Goal: Task Accomplishment & Management: Complete application form

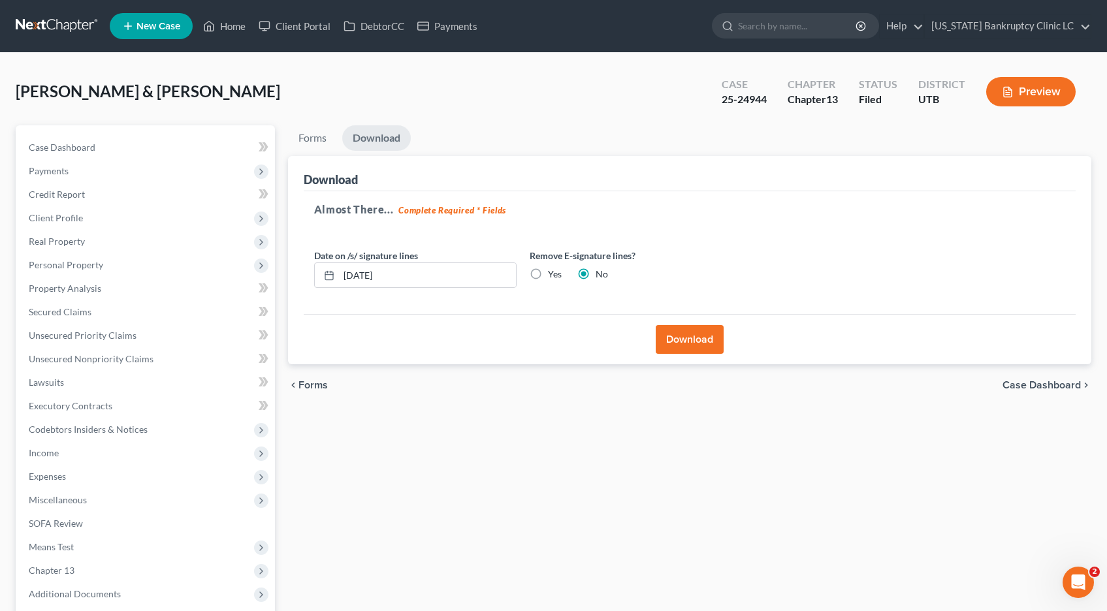
click at [60, 29] on link at bounding box center [58, 26] width 84 height 24
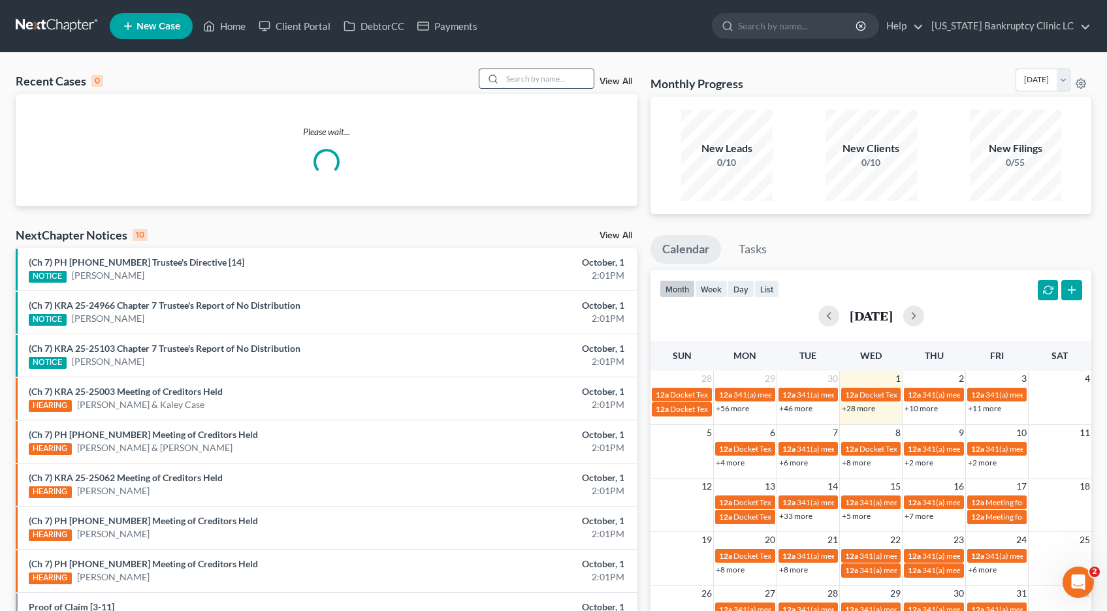
click at [521, 79] on input "search" at bounding box center [547, 78] width 91 height 19
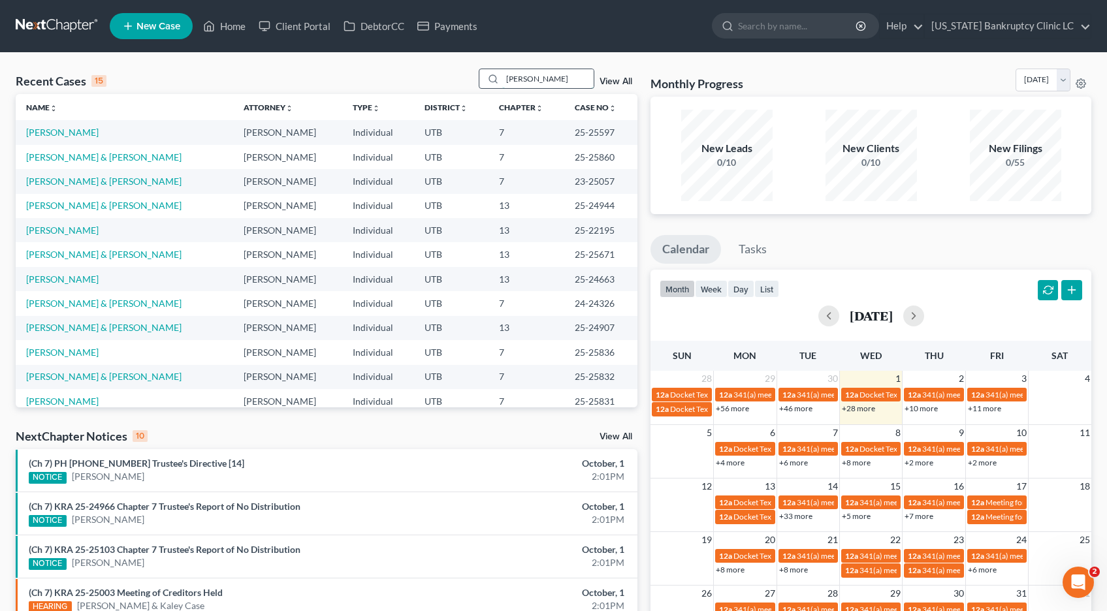
type input "[PERSON_NAME]"
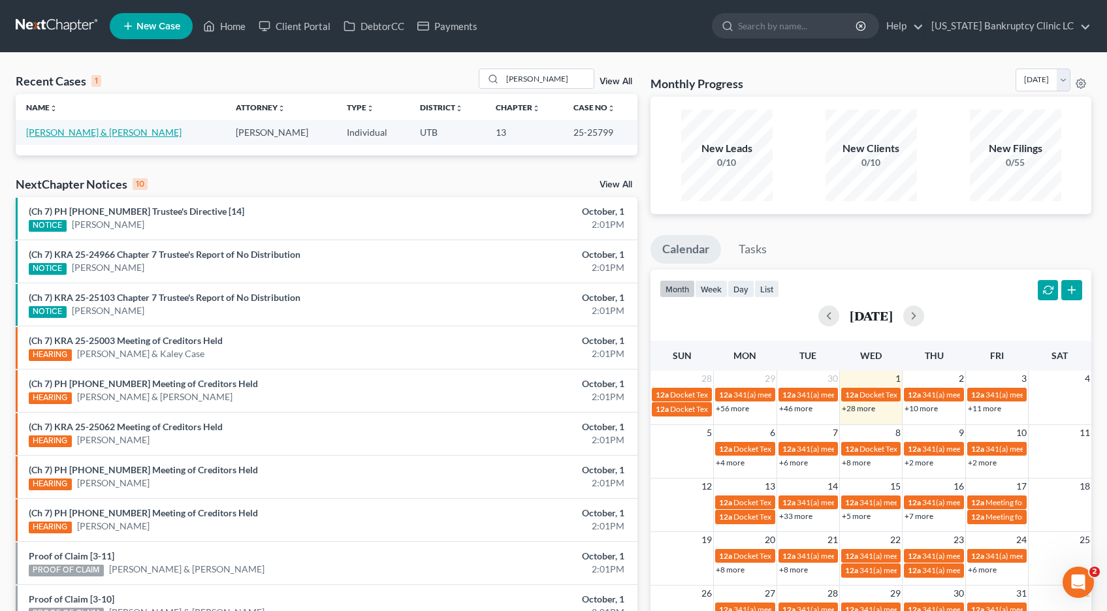
click at [61, 130] on link "Sosa, Sasha & Mario" at bounding box center [103, 132] width 155 height 11
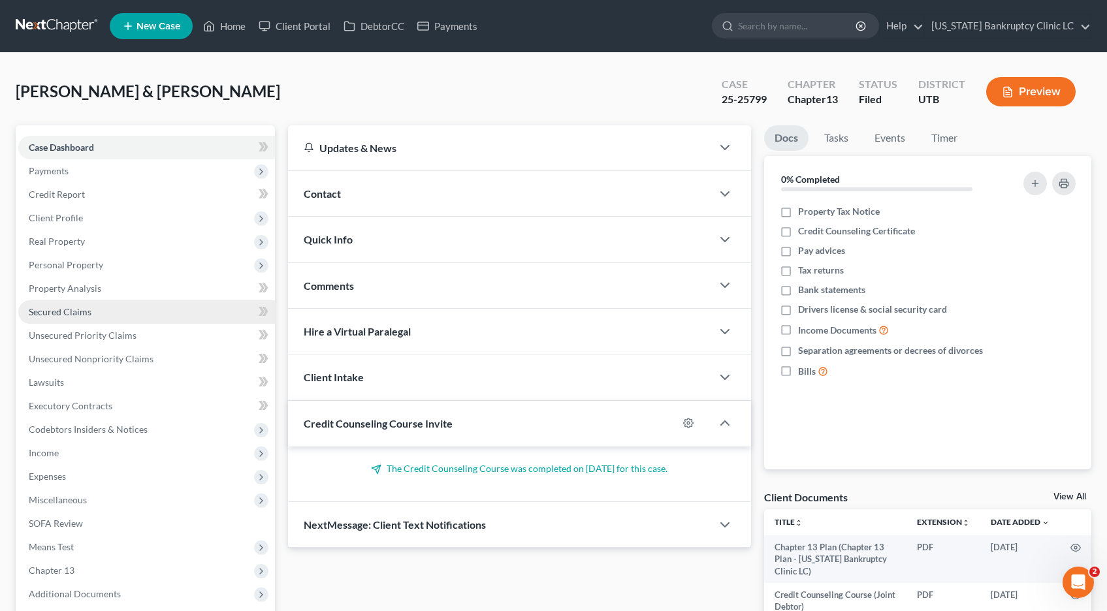
click at [63, 312] on span "Secured Claims" at bounding box center [60, 311] width 63 height 11
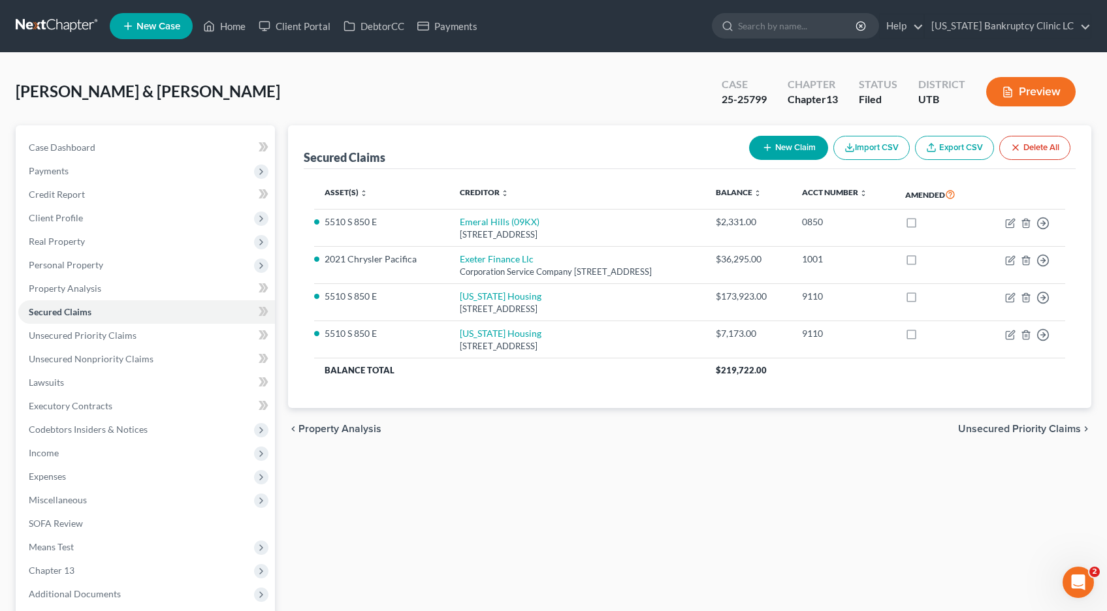
click at [783, 150] on button "New Claim" at bounding box center [788, 148] width 79 height 24
select select "2"
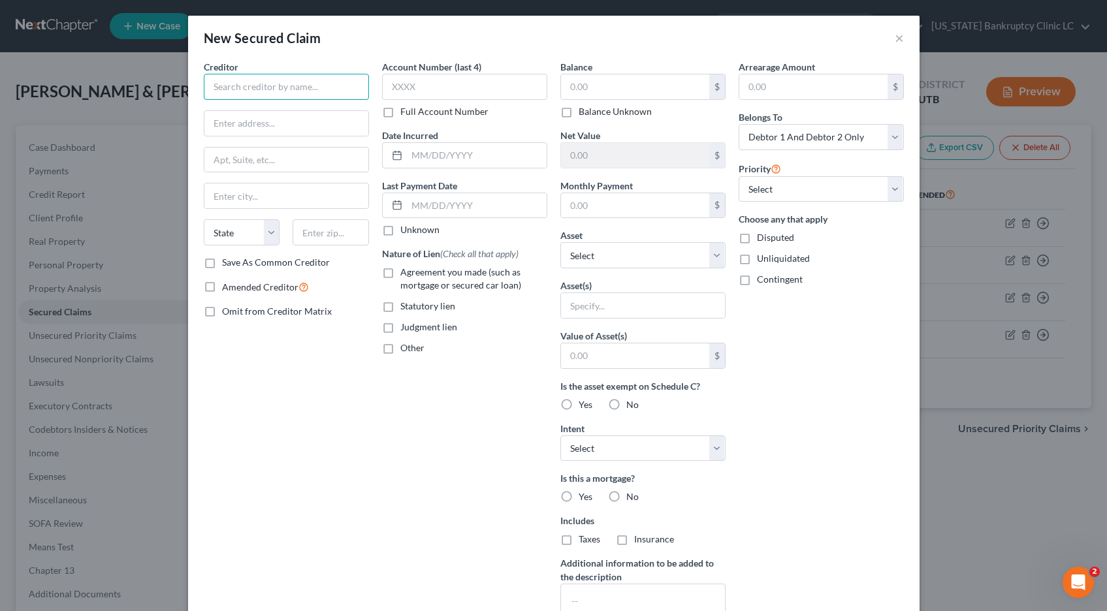
click at [281, 85] on input "text" at bounding box center [286, 87] width 165 height 26
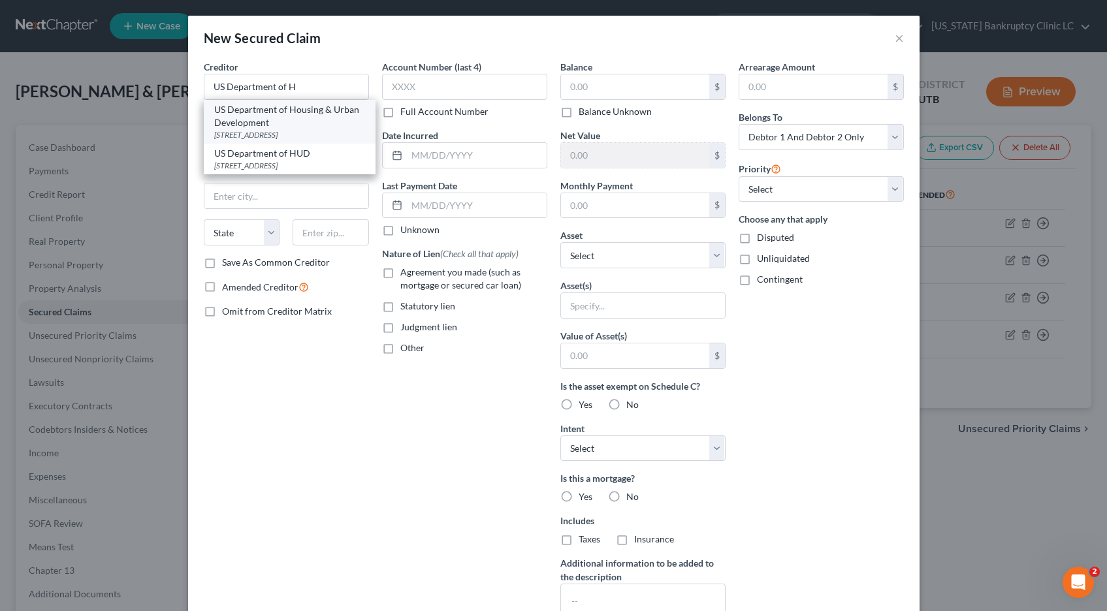
click at [273, 126] on div "US Department of Housing & Urban Development" at bounding box center [289, 116] width 151 height 26
type input "US Department of Housing & Urban Development"
type input "1670 Broadway"
type input "25th Floor"
type input "Denver"
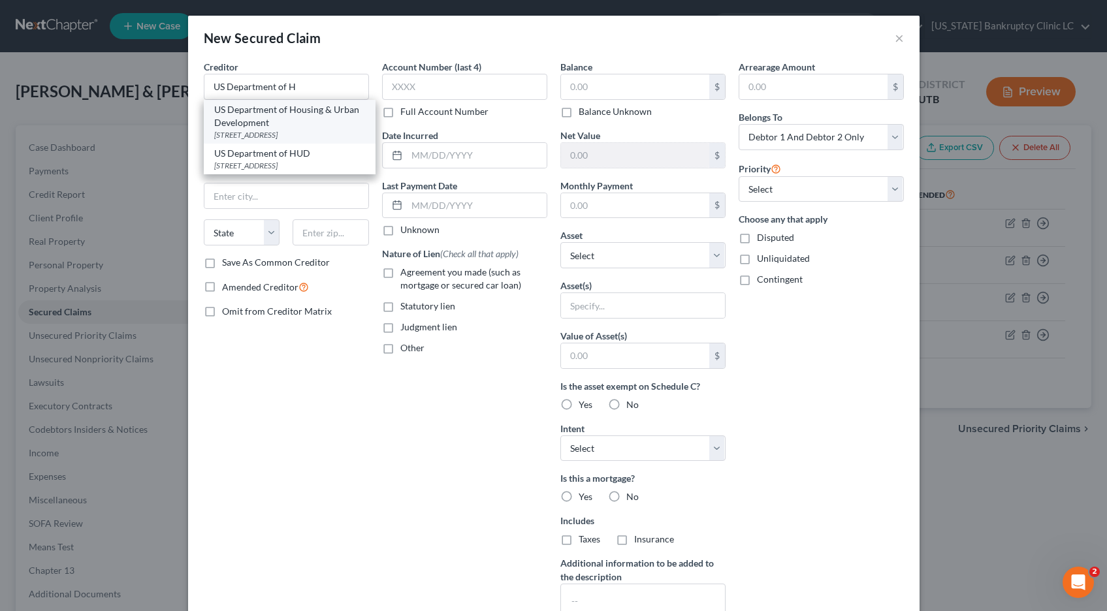
select select "5"
type input "80202-4801"
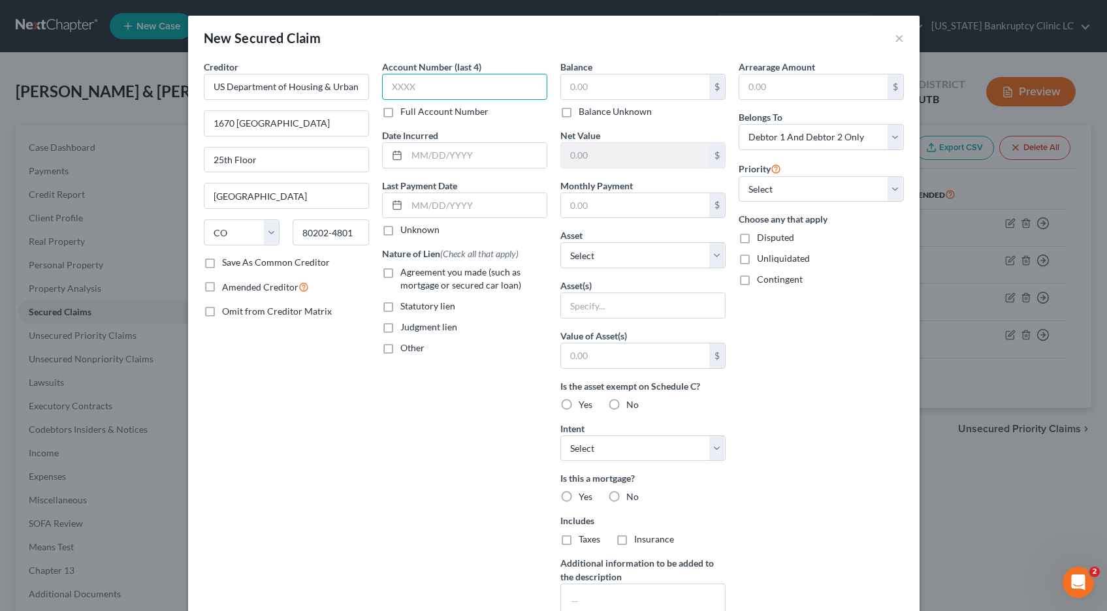
click at [433, 92] on input "text" at bounding box center [464, 87] width 165 height 26
click at [400, 114] on label "Full Account Number" at bounding box center [444, 111] width 88 height 13
click at [405, 114] on input "Full Account Number" at bounding box center [409, 109] width 8 height 8
click at [417, 91] on input "text" at bounding box center [464, 87] width 165 height 26
type input "POC 3"
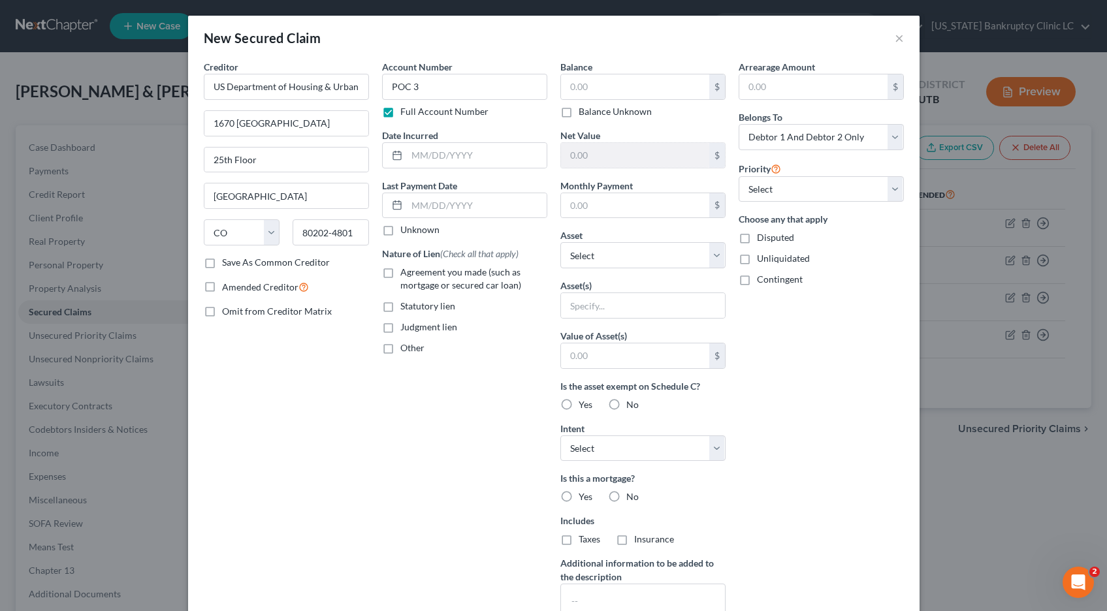
click at [400, 270] on label "Agreement you made (such as mortgage or secured car loan)" at bounding box center [473, 279] width 147 height 26
click at [405, 270] on input "Agreement you made (such as mortgage or secured car loan)" at bounding box center [409, 270] width 8 height 8
checkbox input "true"
click at [594, 89] on input "text" at bounding box center [635, 86] width 148 height 25
type input "23,664.61"
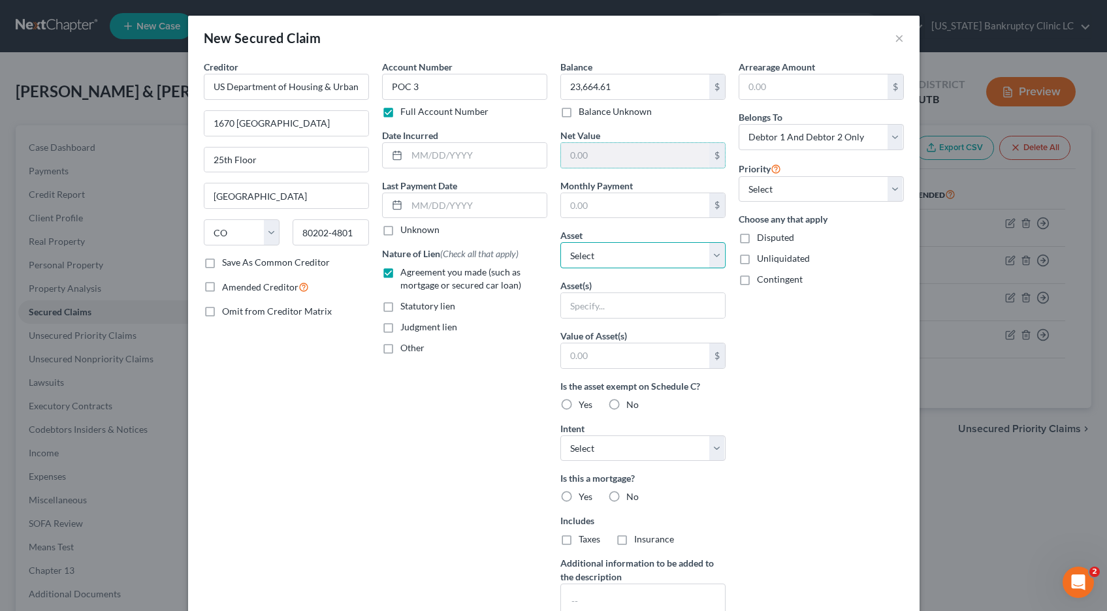
click at [717, 251] on select "Select Other Multiple Assets 2021 Chrysler Pacifica - $24063.0 5510 S 850 E - $…" at bounding box center [642, 255] width 165 height 26
select select "3"
click at [560, 242] on select "Select Other Multiple Assets 2021 Chrysler Pacifica - $24063.0 5510 S 850 E - $…" at bounding box center [642, 255] width 165 height 26
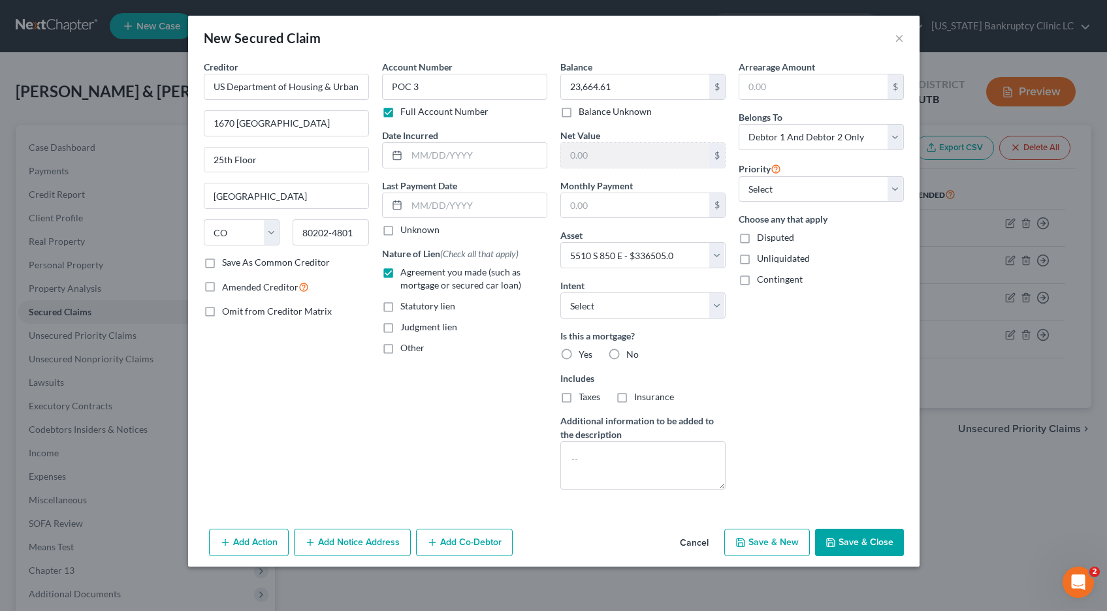
click at [579, 356] on label "Yes" at bounding box center [586, 354] width 14 height 13
click at [584, 356] on input "Yes" at bounding box center [588, 352] width 8 height 8
radio input "true"
click at [579, 402] on label "Taxes" at bounding box center [590, 396] width 22 height 13
click at [584, 399] on input "Taxes" at bounding box center [588, 394] width 8 height 8
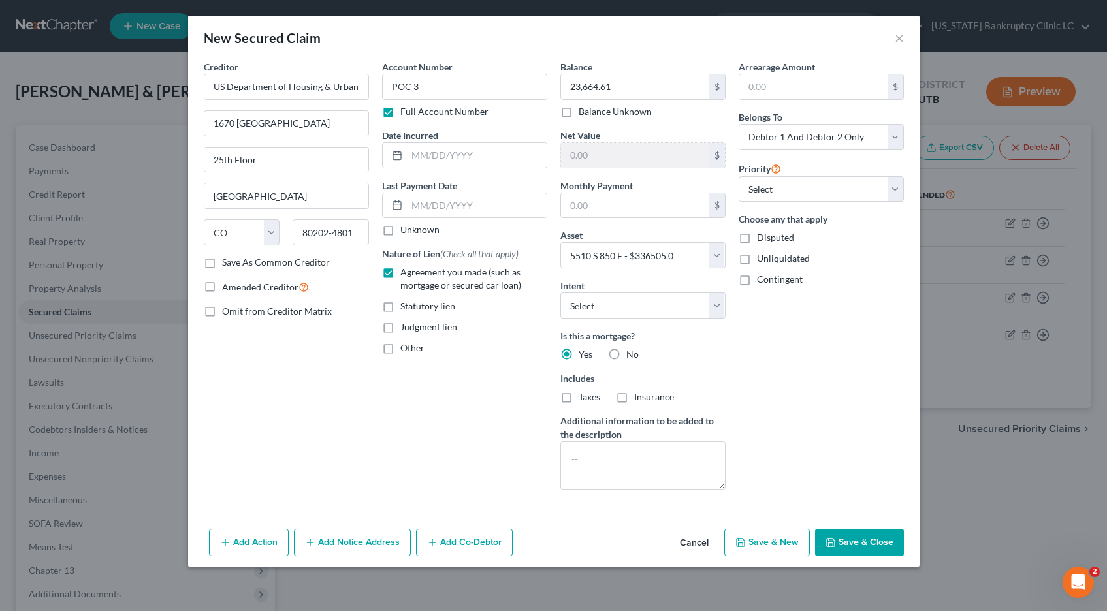
checkbox input "true"
click at [634, 398] on label "Insurance" at bounding box center [654, 396] width 40 height 13
click at [639, 398] on input "Insurance" at bounding box center [643, 394] width 8 height 8
checkbox input "true"
click at [896, 183] on select "Select 4th 5th 6th 7th 8th 9th 10th 11th 12th 13th 14th 15th 16th 17th 18th 19t…" at bounding box center [820, 189] width 165 height 26
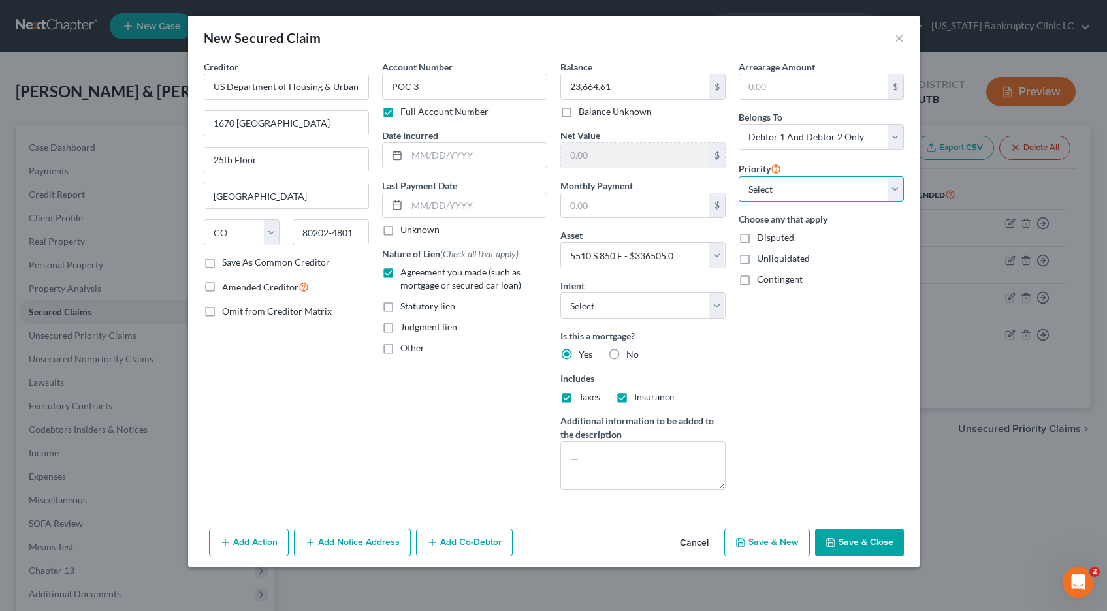
select select "0"
click at [738, 176] on select "Select 4th 5th 6th 7th 8th 9th 10th 11th 12th 13th 14th 15th 16th 17th 18th 19t…" at bounding box center [820, 189] width 165 height 26
click at [846, 539] on button "Save & Close" at bounding box center [859, 542] width 89 height 27
select select
select select "3"
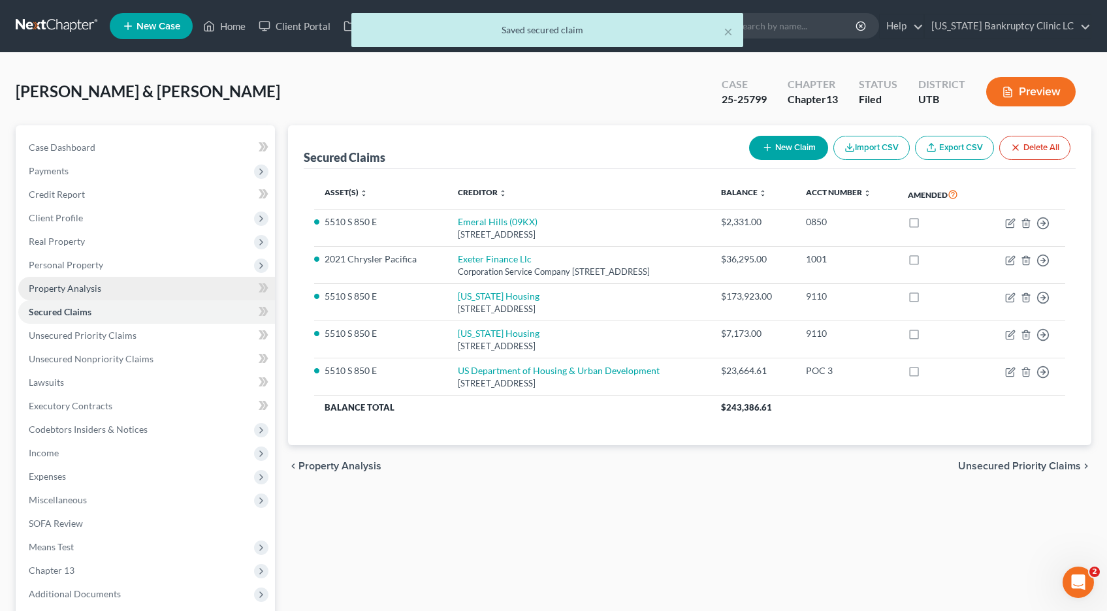
click at [93, 291] on span "Property Analysis" at bounding box center [65, 288] width 72 height 11
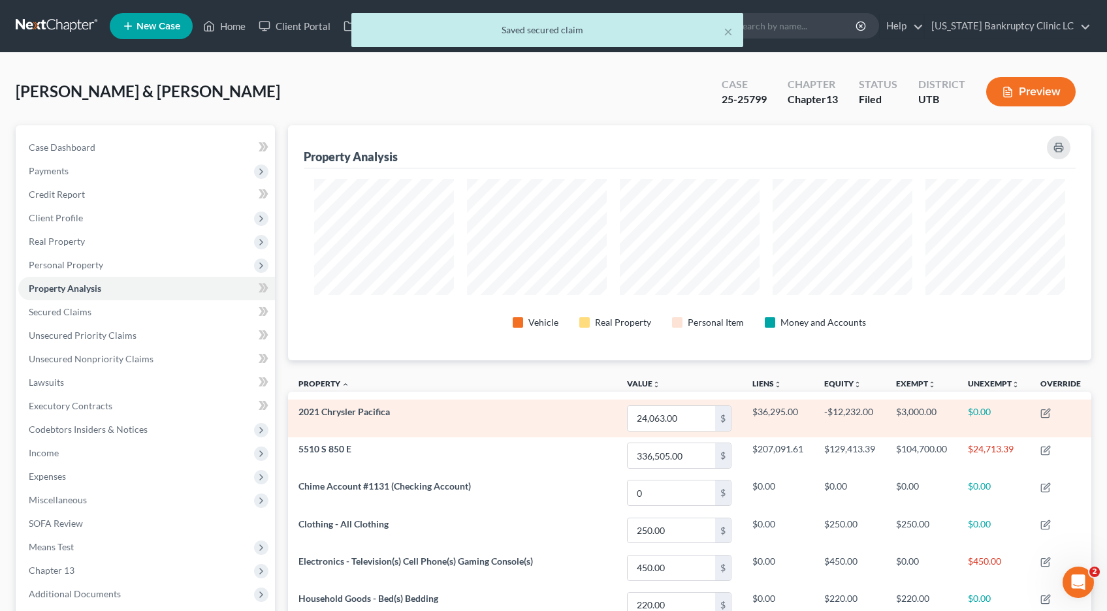
scroll to position [235, 804]
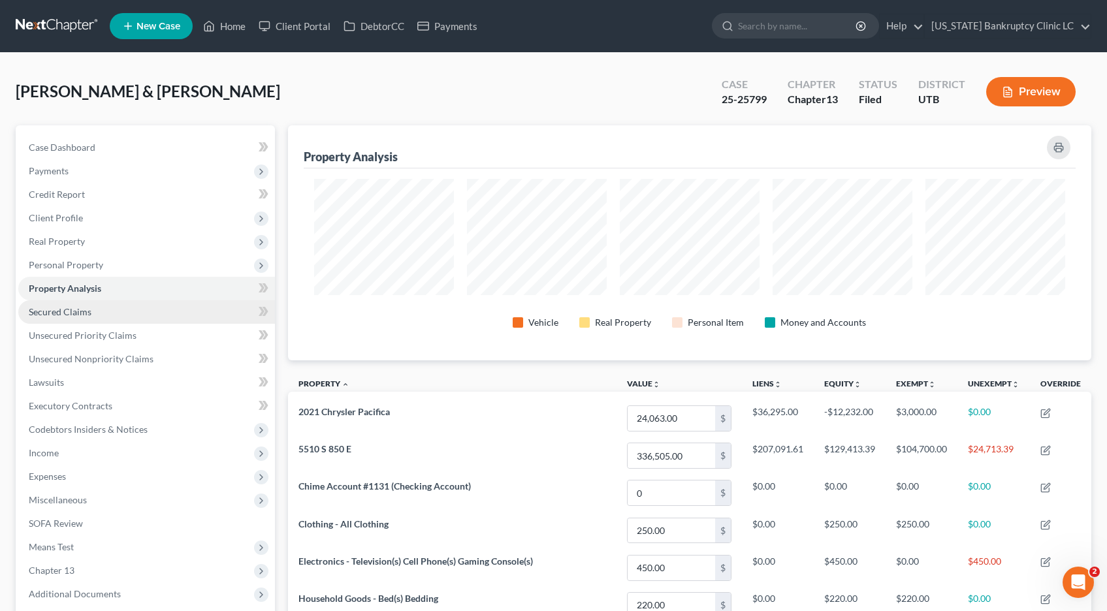
click at [48, 311] on span "Secured Claims" at bounding box center [60, 311] width 63 height 11
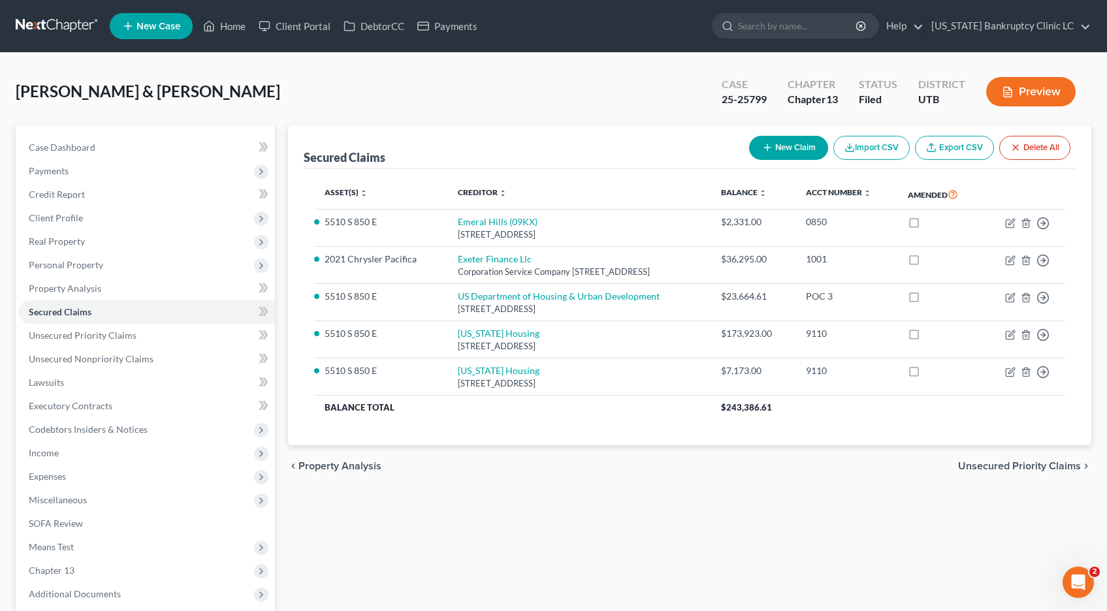
scroll to position [3, 0]
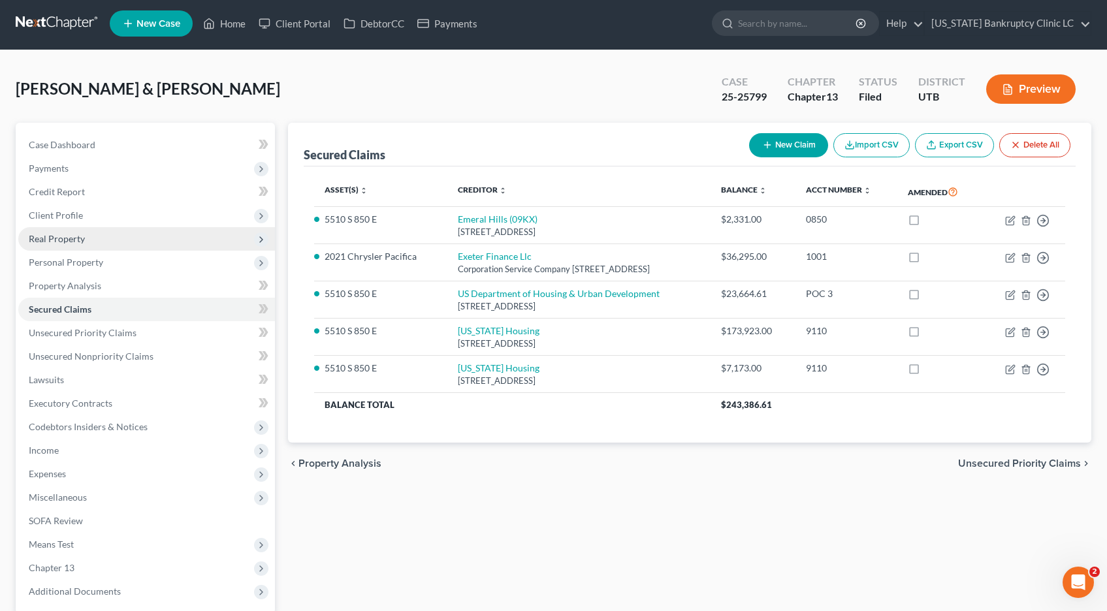
click at [65, 242] on span "Real Property" at bounding box center [57, 238] width 56 height 11
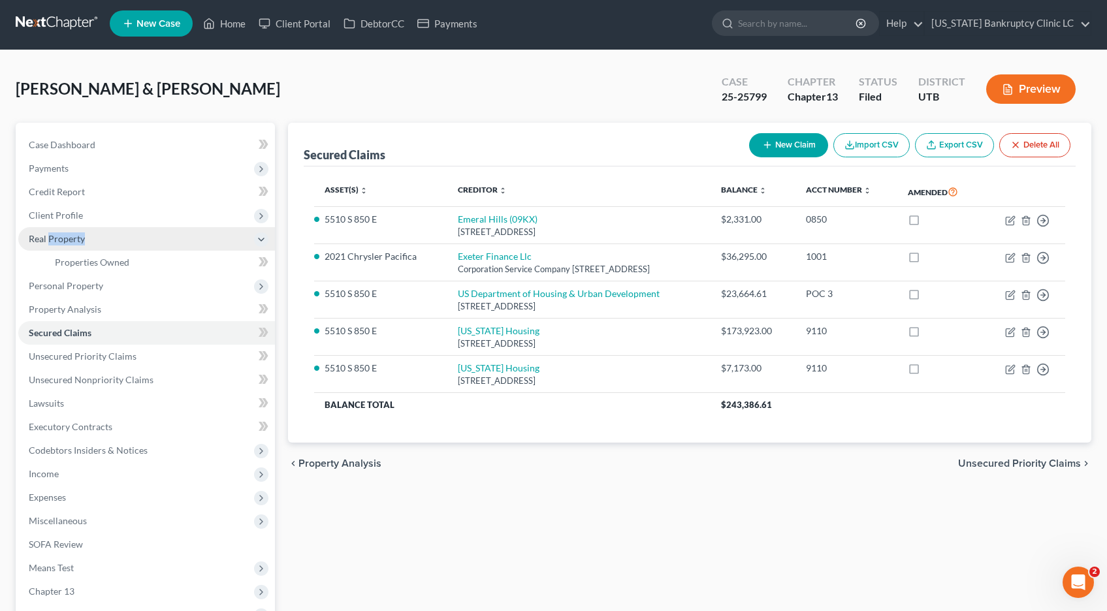
click at [65, 242] on span "Real Property" at bounding box center [57, 238] width 56 height 11
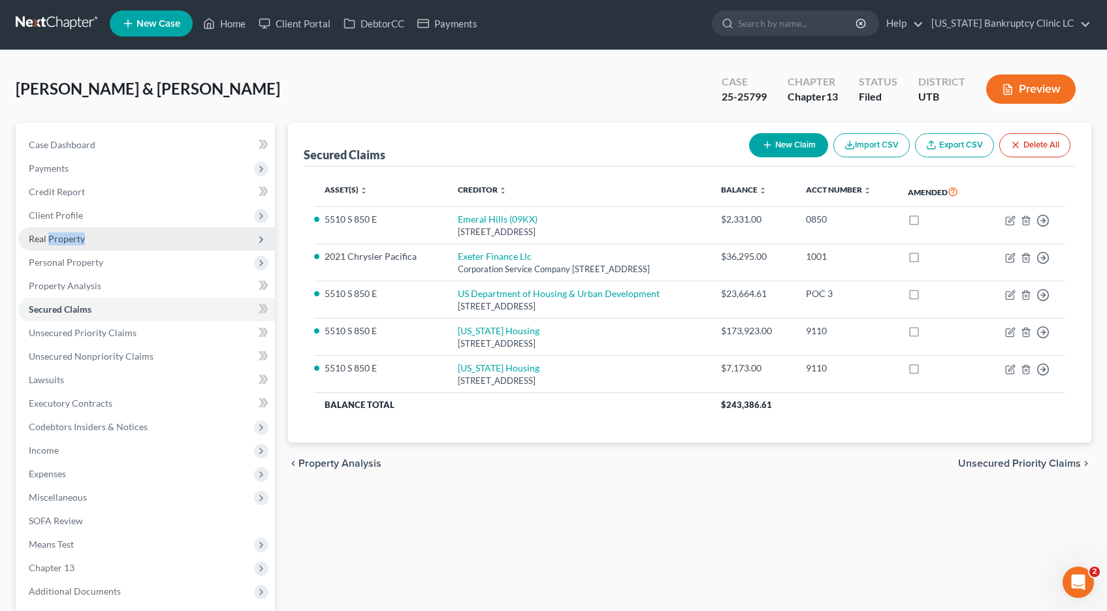
click at [65, 242] on span "Real Property" at bounding box center [57, 238] width 56 height 11
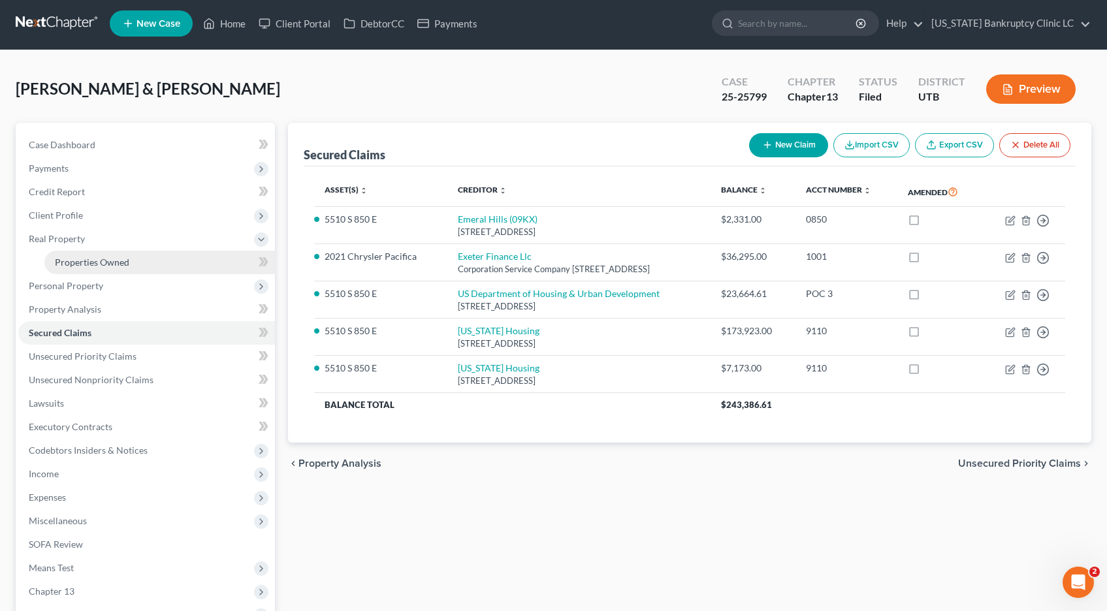
click at [65, 267] on span "Properties Owned" at bounding box center [92, 262] width 74 height 11
